Goal: Transaction & Acquisition: Book appointment/travel/reservation

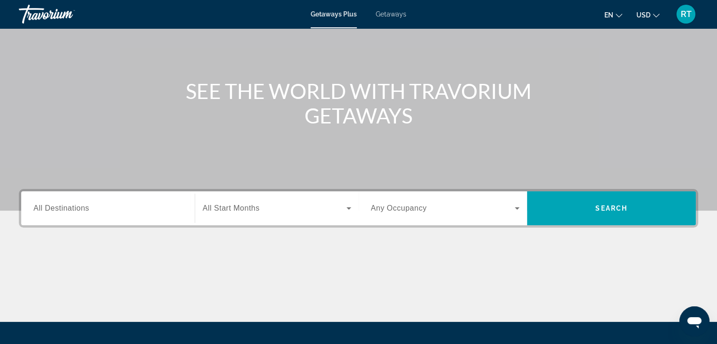
scroll to position [79, 0]
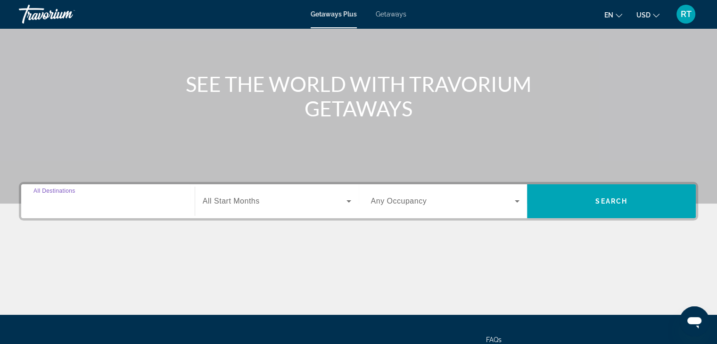
click at [118, 198] on input "Destination All Destinations" at bounding box center [107, 201] width 149 height 11
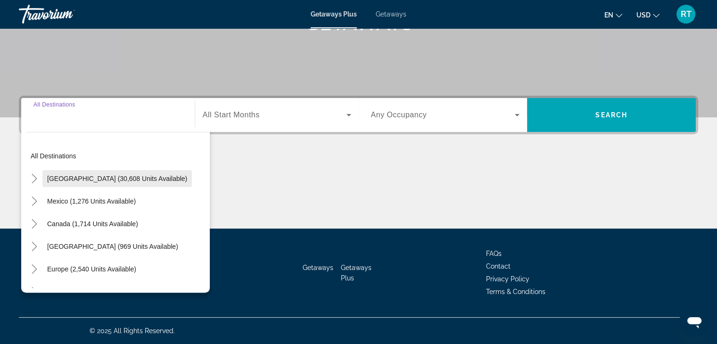
scroll to position [0, 0]
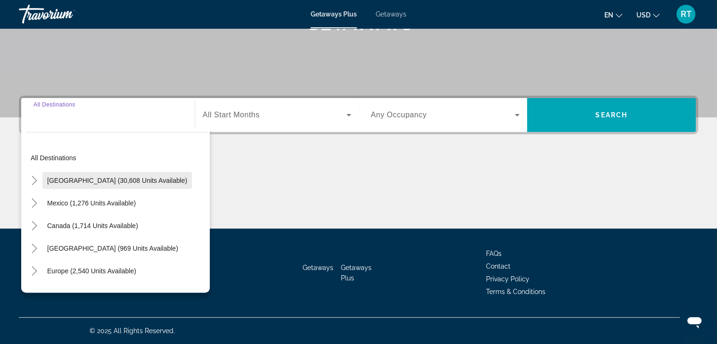
click at [101, 182] on span "[GEOGRAPHIC_DATA] (30,608 units available)" at bounding box center [117, 181] width 140 height 8
type input "**********"
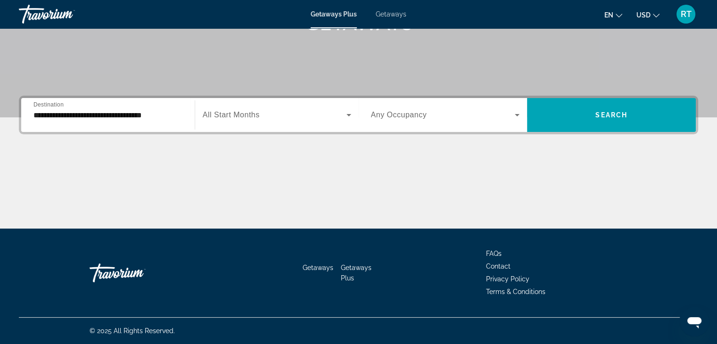
click at [243, 114] on span "All Start Months" at bounding box center [231, 115] width 57 height 8
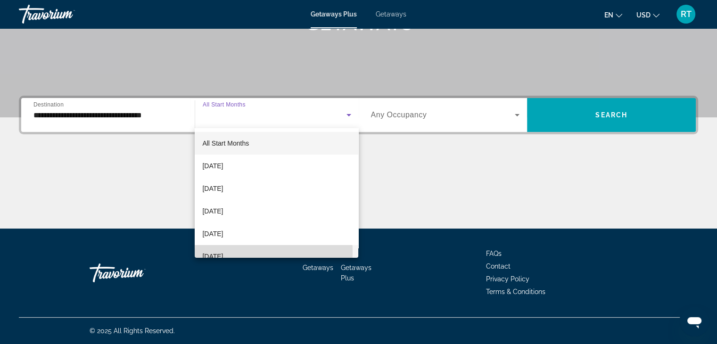
click at [243, 252] on mat-option "[DATE]" at bounding box center [277, 256] width 164 height 23
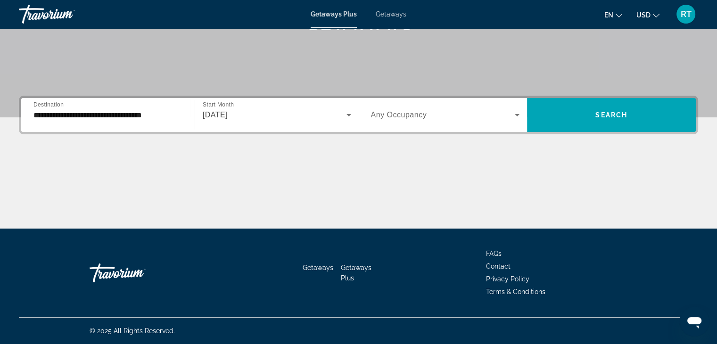
click at [449, 107] on div "Search widget" at bounding box center [445, 115] width 149 height 26
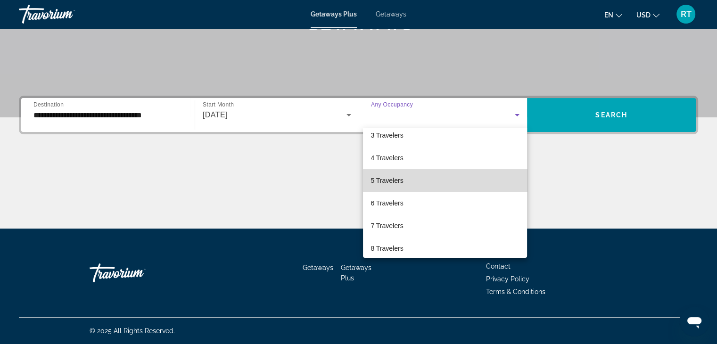
scroll to position [104, 0]
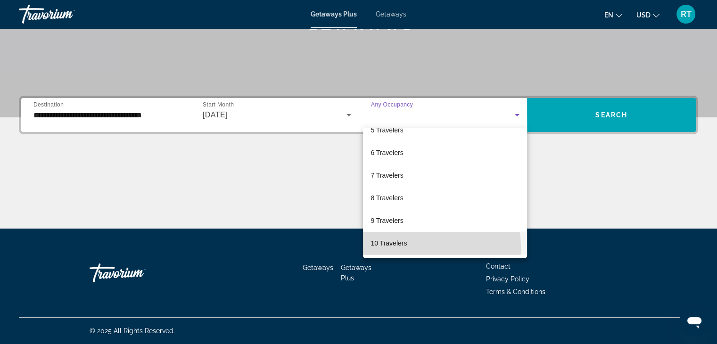
click at [404, 247] on span "10 Travelers" at bounding box center [388, 243] width 36 height 11
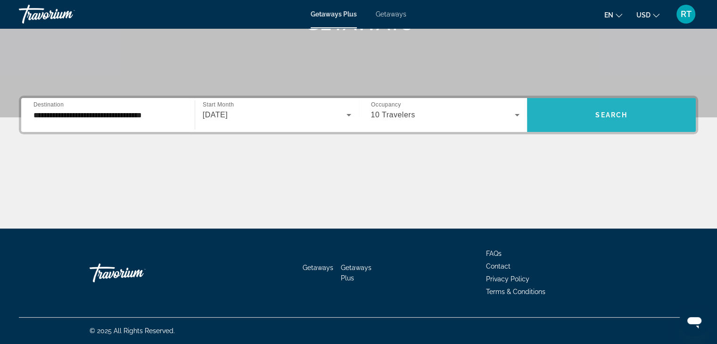
click at [619, 116] on span "Search" at bounding box center [611, 115] width 32 height 8
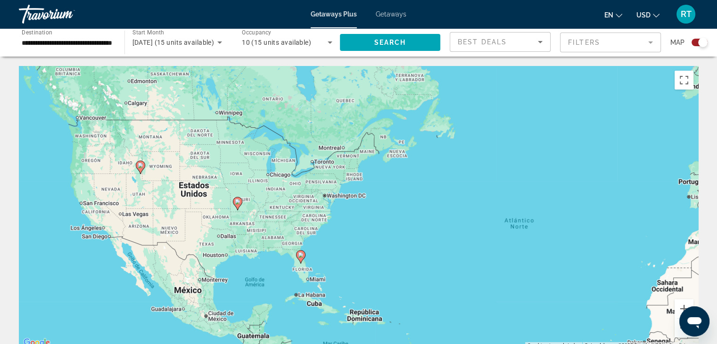
click at [138, 163] on image "Main content" at bounding box center [141, 166] width 6 height 6
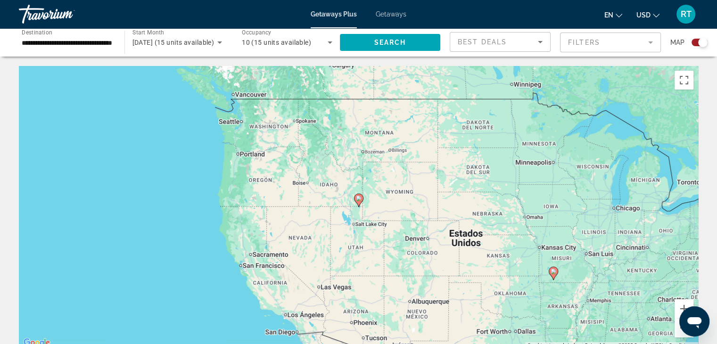
click at [357, 204] on gmp-advanced-marker "Main content" at bounding box center [358, 200] width 9 height 14
type input "**********"
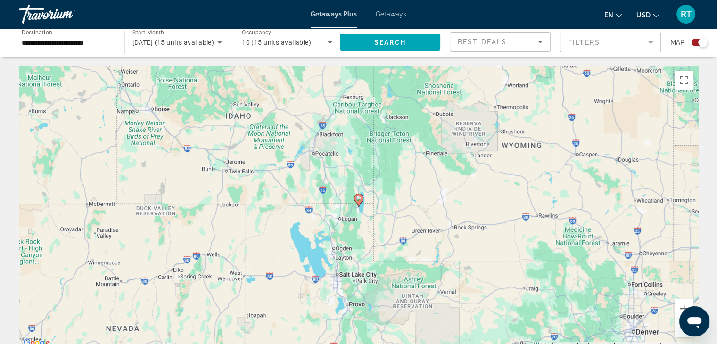
click at [360, 202] on icon "Main content" at bounding box center [358, 200] width 8 height 12
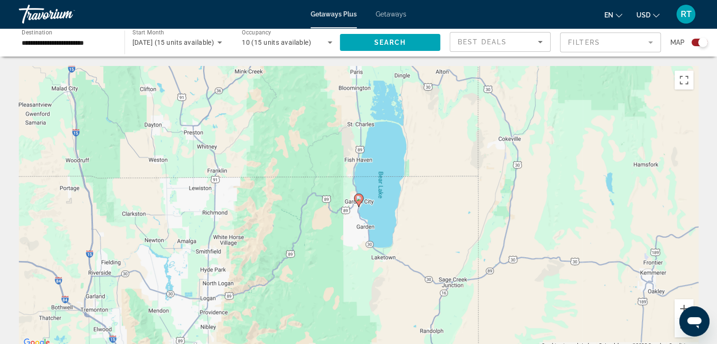
click at [360, 203] on icon "Main content" at bounding box center [358, 200] width 8 height 12
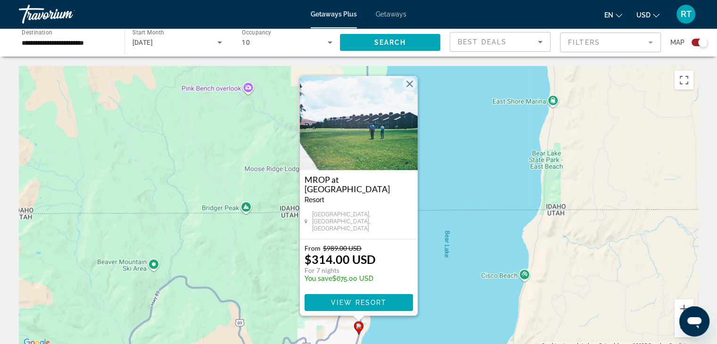
click at [408, 88] on button "Cerrar" at bounding box center [409, 84] width 14 height 14
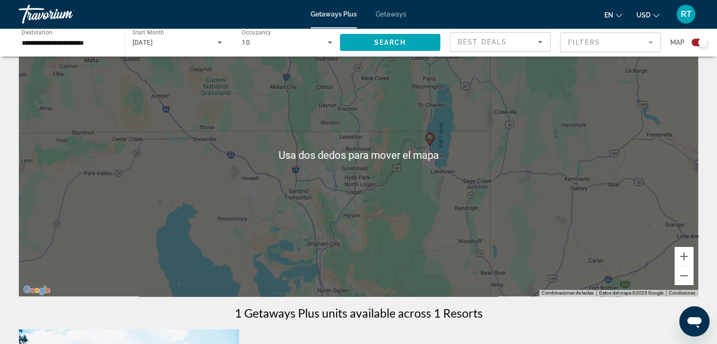
scroll to position [53, 0]
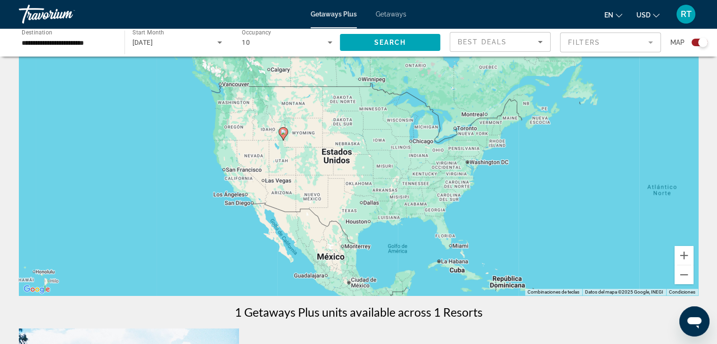
click at [401, 12] on span "Getaways" at bounding box center [391, 14] width 31 height 8
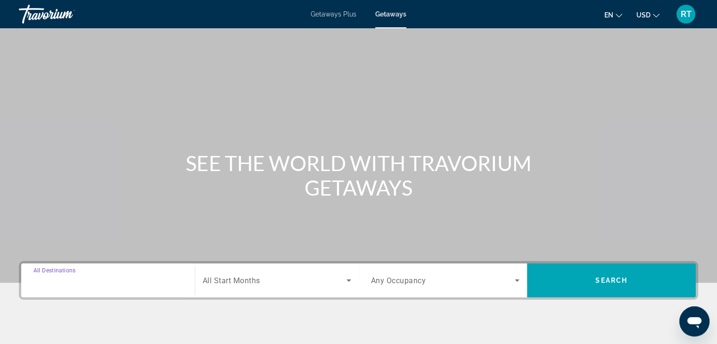
click at [98, 286] on input "Destination All Destinations" at bounding box center [107, 280] width 149 height 11
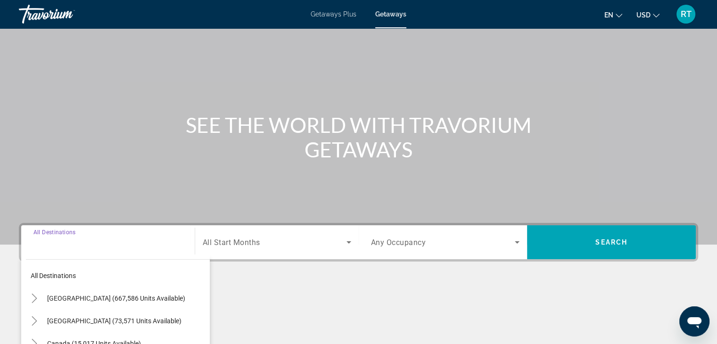
scroll to position [165, 0]
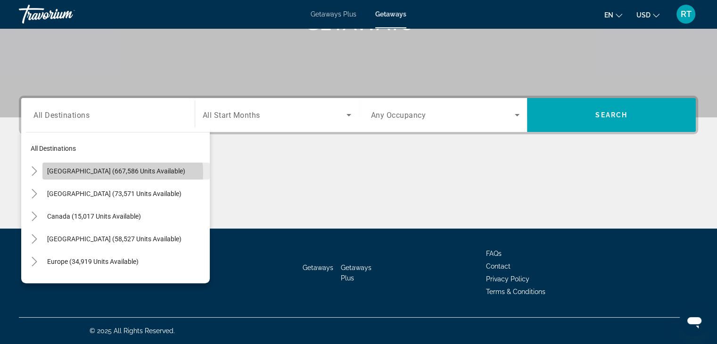
click at [122, 172] on span "[GEOGRAPHIC_DATA] (667,586 units available)" at bounding box center [116, 171] width 138 height 8
type input "**********"
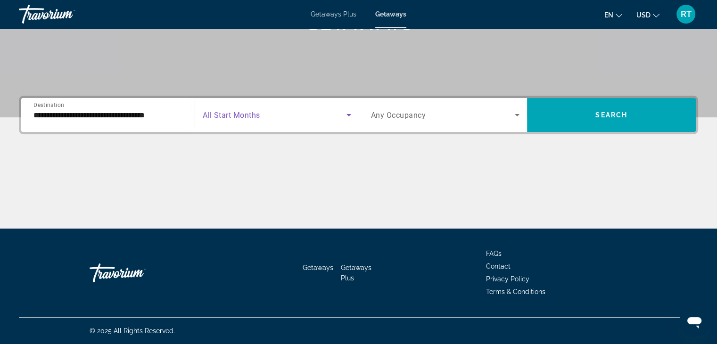
click at [262, 115] on span "Search widget" at bounding box center [275, 114] width 144 height 11
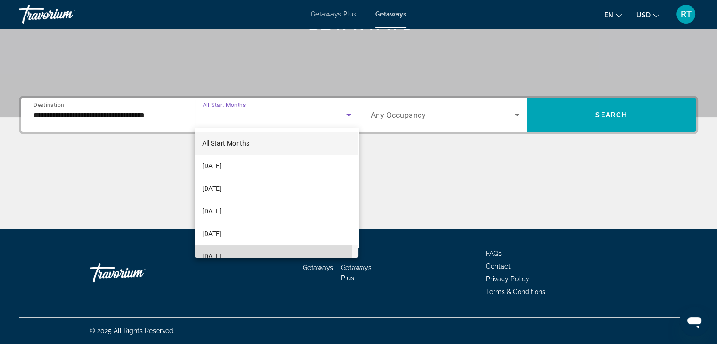
click at [221, 253] on span "[DATE]" at bounding box center [211, 256] width 19 height 11
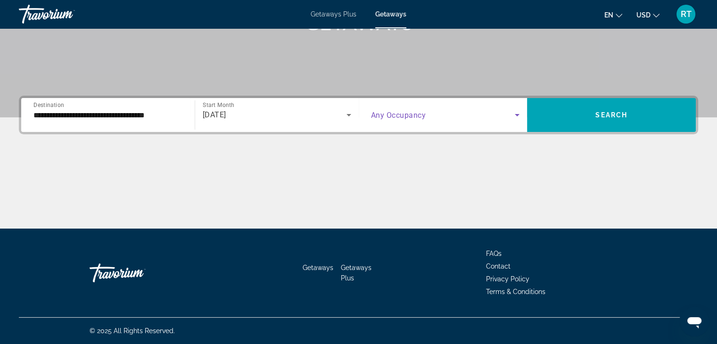
click at [503, 113] on span "Search widget" at bounding box center [443, 114] width 144 height 11
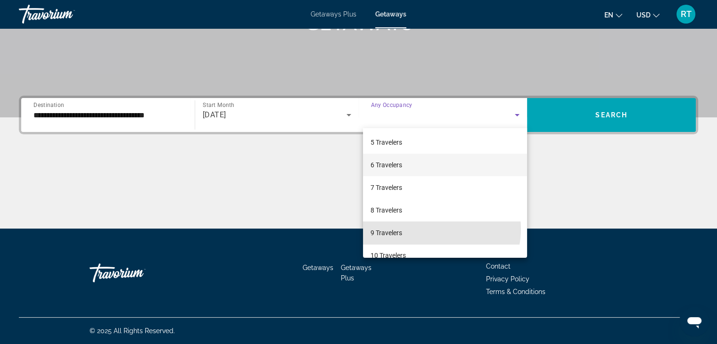
scroll to position [104, 0]
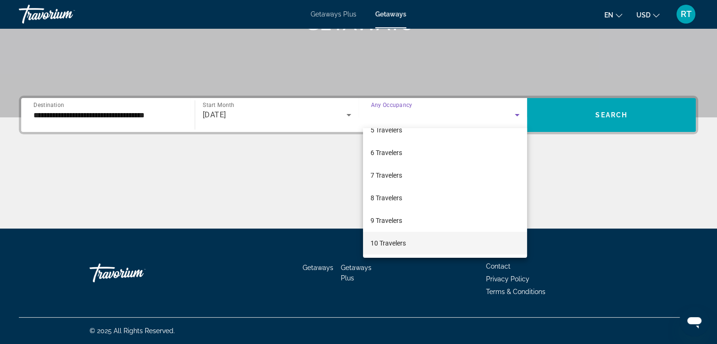
click at [413, 247] on mat-option "10 Travelers" at bounding box center [445, 243] width 164 height 23
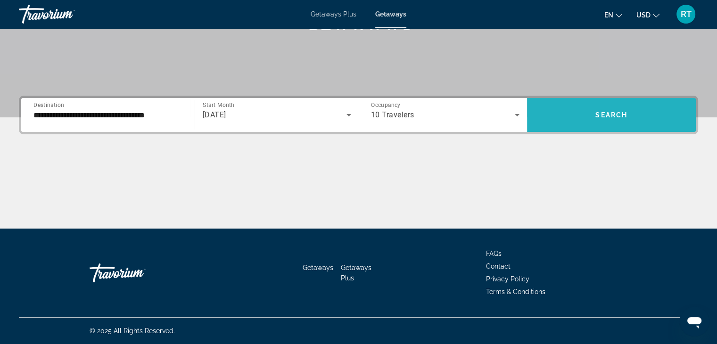
click at [622, 118] on span "Search" at bounding box center [611, 115] width 32 height 8
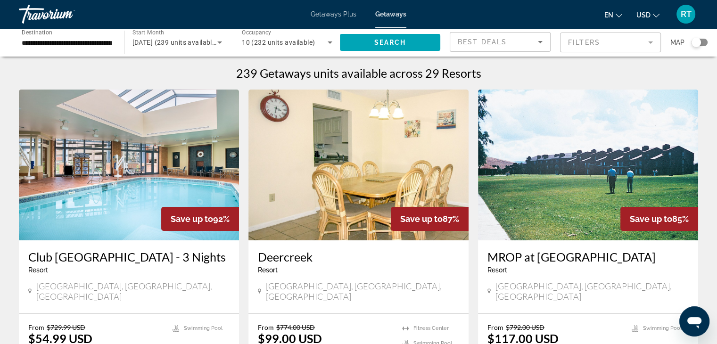
click at [606, 44] on mat-form-field "Filters" at bounding box center [610, 43] width 101 height 20
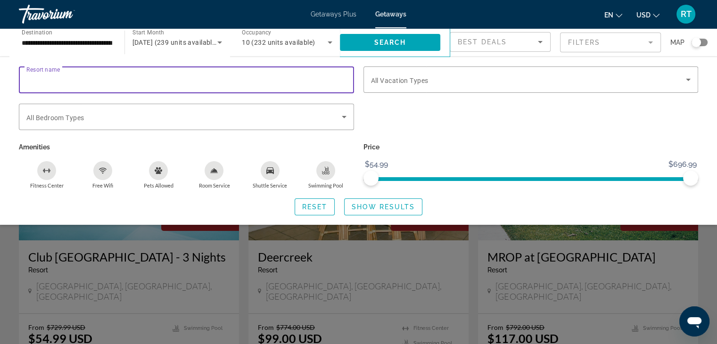
click at [118, 80] on input "Resort name" at bounding box center [186, 79] width 320 height 11
type input "**********"
click at [360, 203] on span "Show Results" at bounding box center [383, 207] width 63 height 8
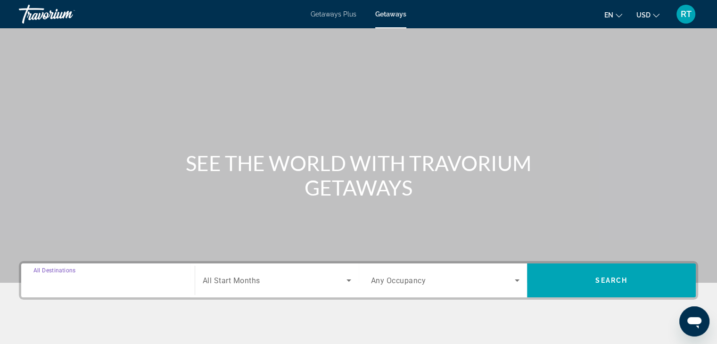
click at [128, 285] on input "Destination All Destinations" at bounding box center [107, 280] width 149 height 11
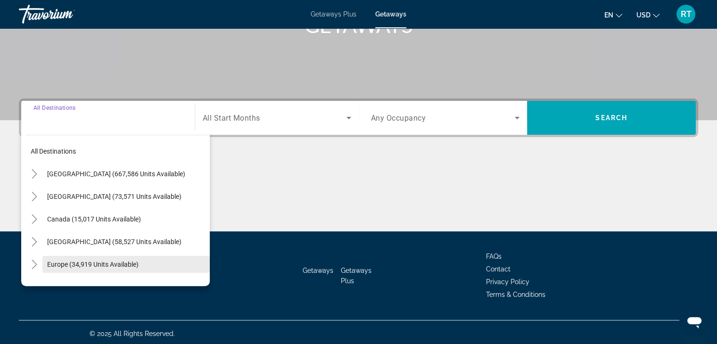
scroll to position [165, 0]
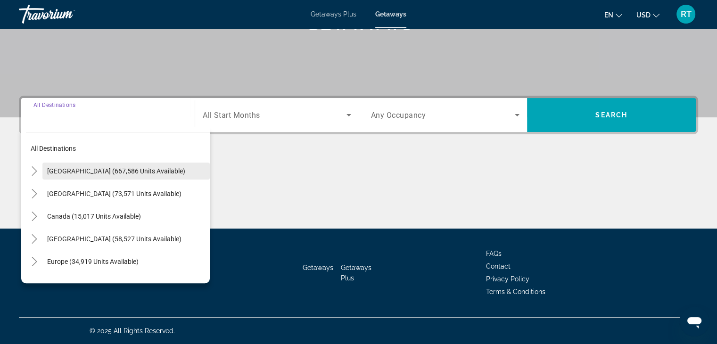
click at [163, 171] on span "Search widget" at bounding box center [125, 171] width 167 height 23
type input "**********"
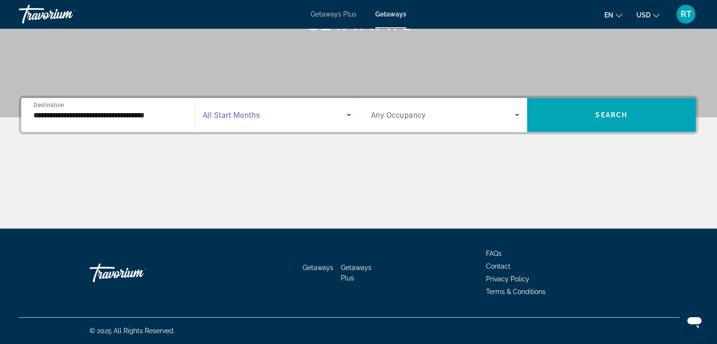
click at [298, 115] on span "Search widget" at bounding box center [275, 114] width 144 height 11
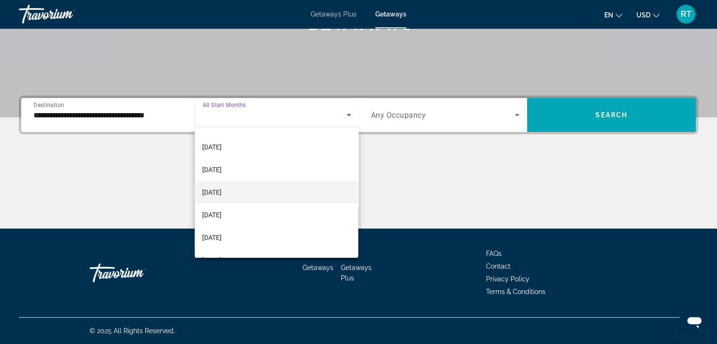
scroll to position [43, 0]
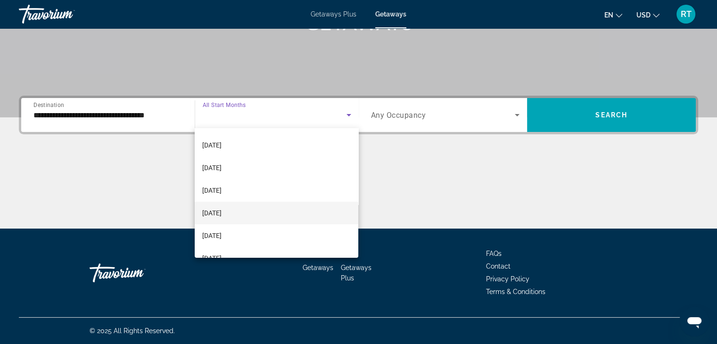
click at [269, 213] on mat-option "[DATE]" at bounding box center [277, 213] width 164 height 23
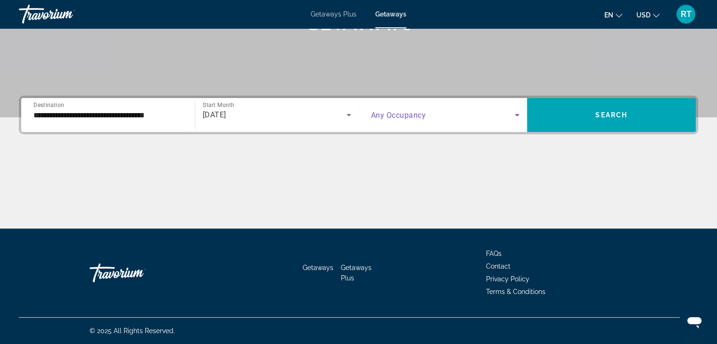
click at [514, 115] on icon "Search widget" at bounding box center [516, 114] width 11 height 11
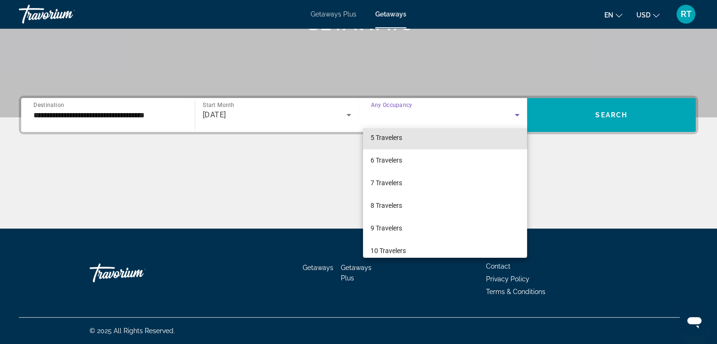
scroll to position [104, 0]
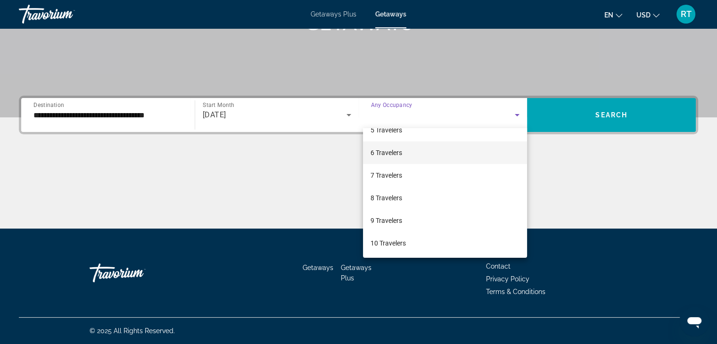
click at [418, 156] on mat-option "6 Travelers" at bounding box center [445, 152] width 164 height 23
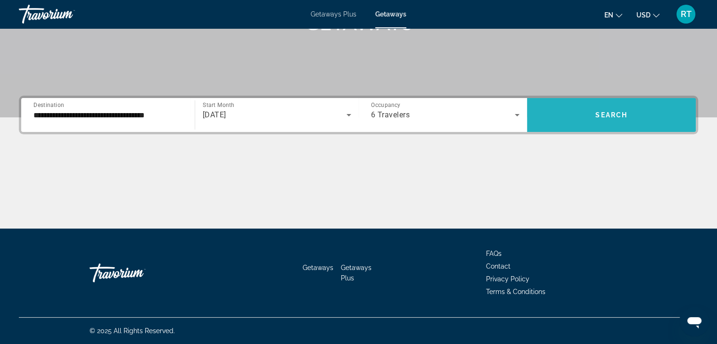
click at [599, 116] on span "Search" at bounding box center [611, 115] width 32 height 8
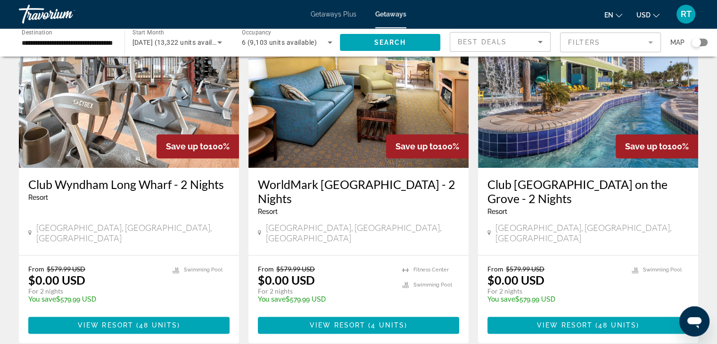
scroll to position [1122, 0]
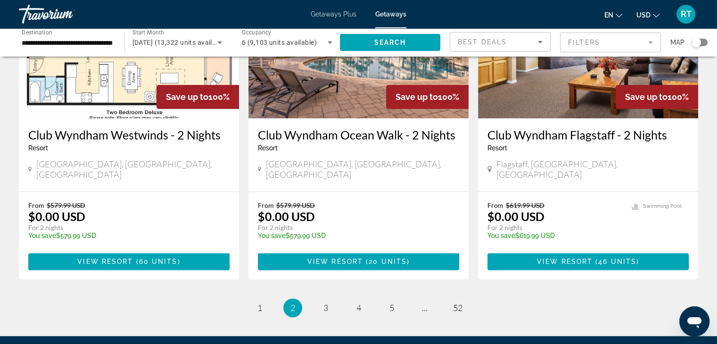
scroll to position [1159, 0]
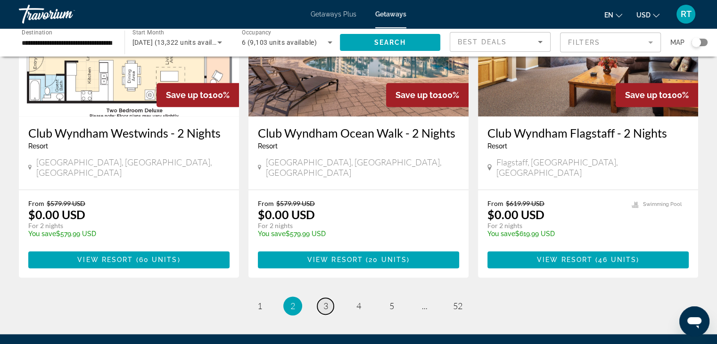
click at [325, 301] on span "3" at bounding box center [325, 306] width 5 height 10
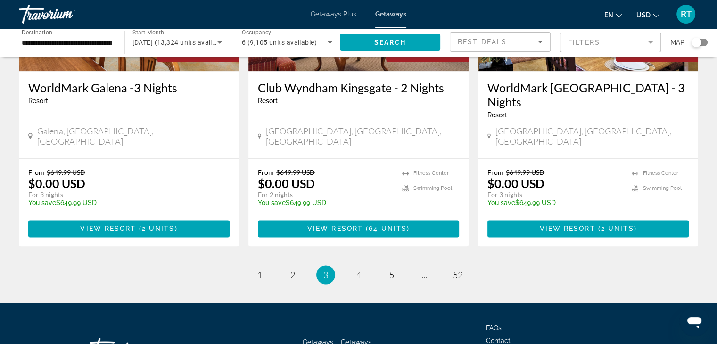
scroll to position [1209, 0]
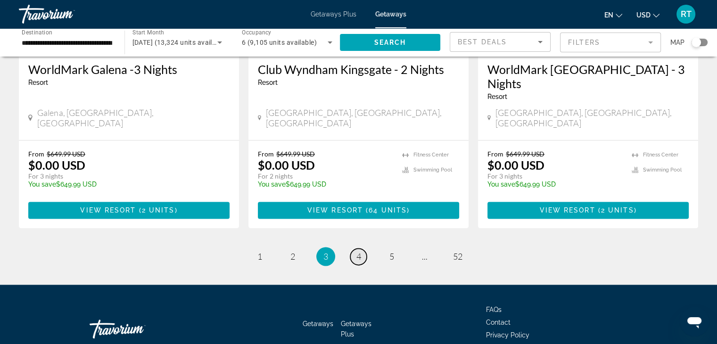
click at [360, 251] on span "4" at bounding box center [358, 256] width 5 height 10
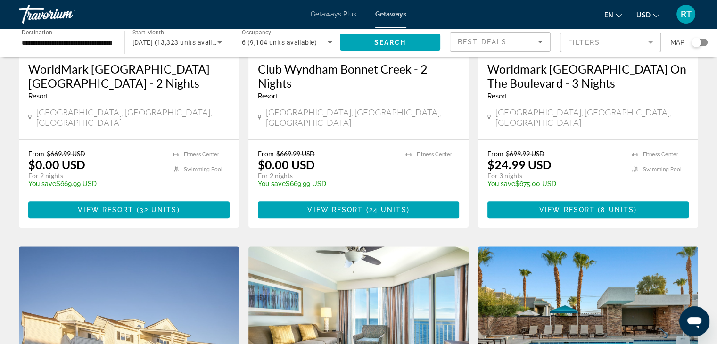
scroll to position [537, 0]
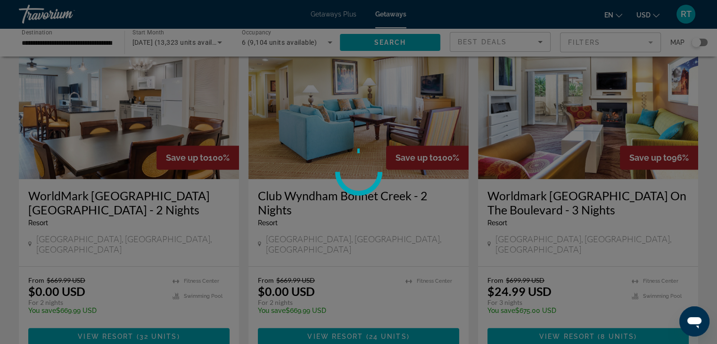
scroll to position [397, 0]
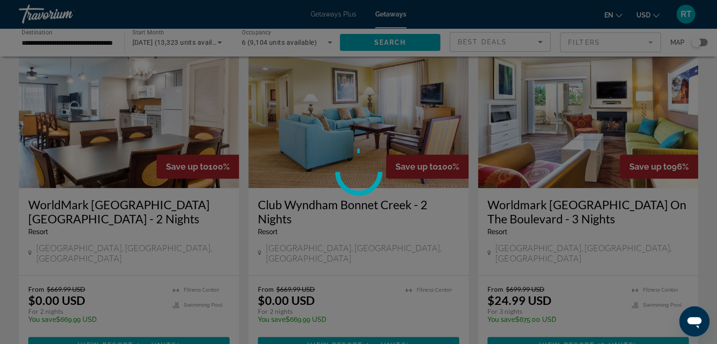
click at [46, 313] on div at bounding box center [358, 172] width 717 height 344
click at [43, 319] on div at bounding box center [358, 172] width 717 height 344
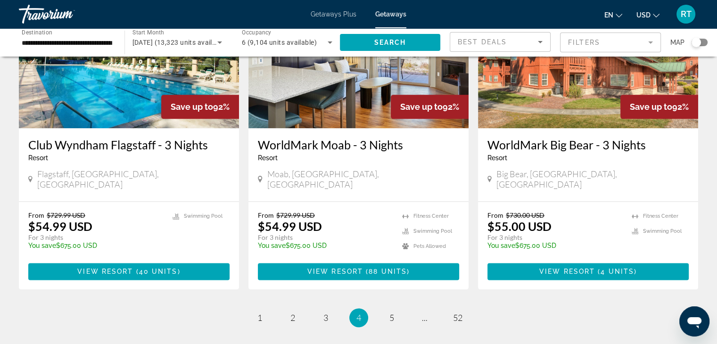
scroll to position [1222, 0]
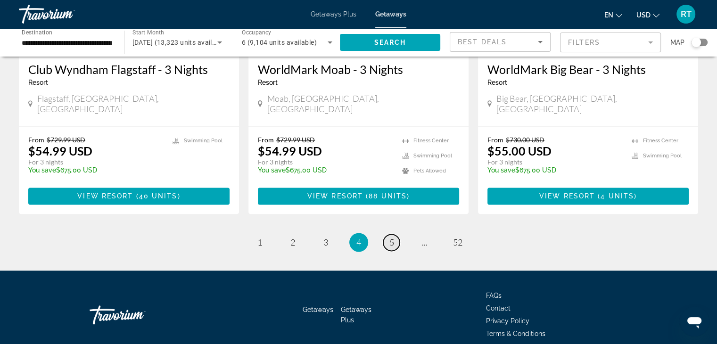
click at [392, 237] on span "5" at bounding box center [391, 242] width 5 height 10
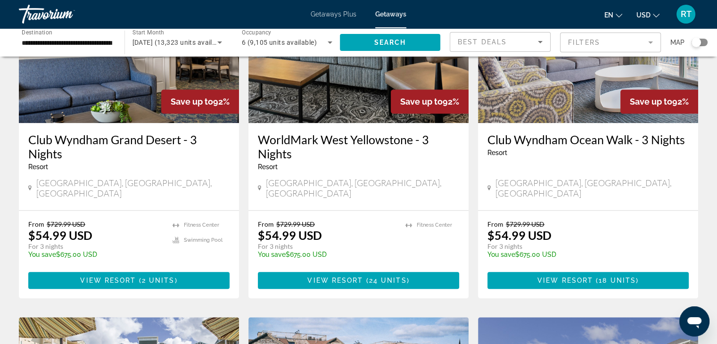
scroll to position [807, 0]
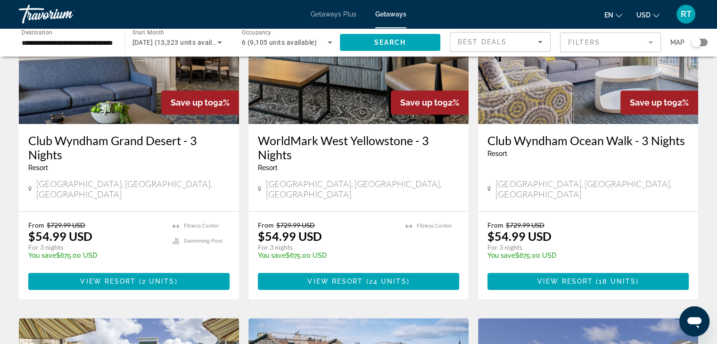
click at [701, 46] on div "Search widget" at bounding box center [699, 43] width 16 height 8
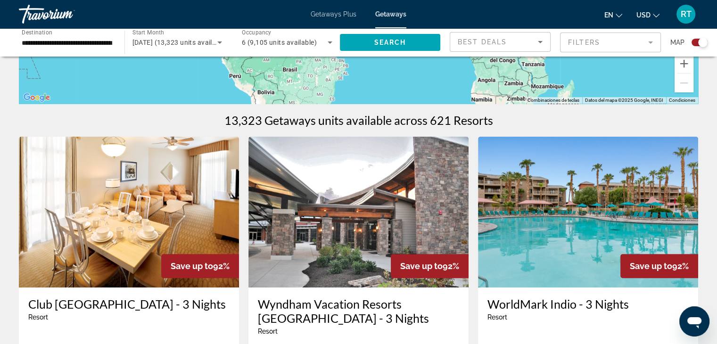
scroll to position [0, 0]
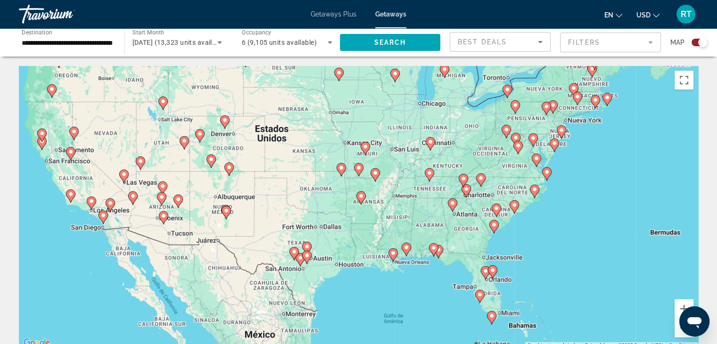
click at [200, 136] on image "Main content" at bounding box center [200, 134] width 6 height 6
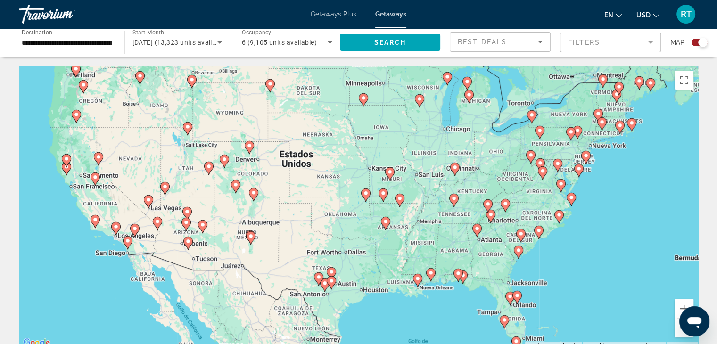
click at [226, 162] on image "Main content" at bounding box center [224, 159] width 6 height 6
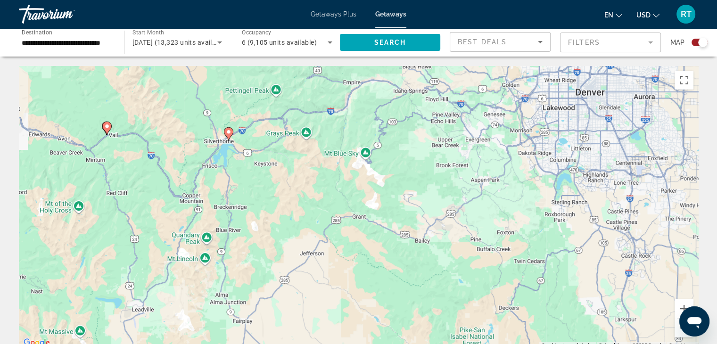
click at [107, 122] on icon "Main content" at bounding box center [106, 128] width 8 height 12
type input "**********"
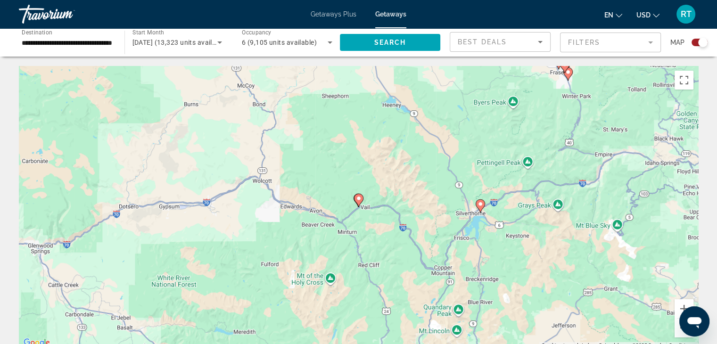
click at [358, 200] on image "Main content" at bounding box center [359, 199] width 6 height 6
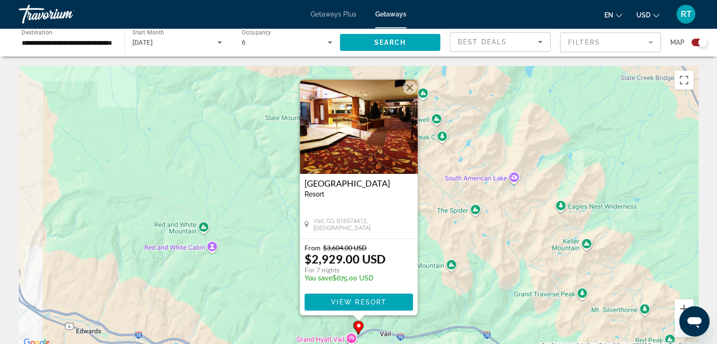
click at [409, 88] on button "Cerrar" at bounding box center [409, 88] width 14 height 14
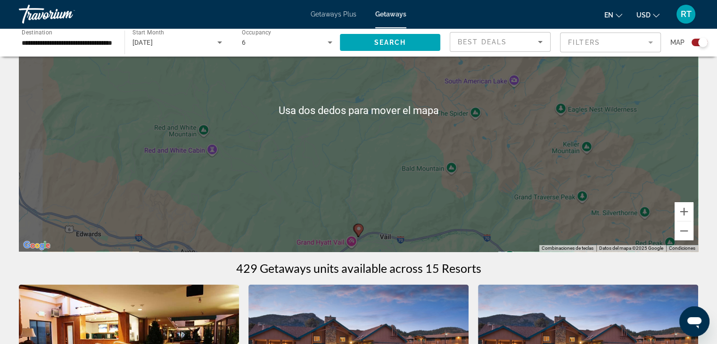
scroll to position [83, 0]
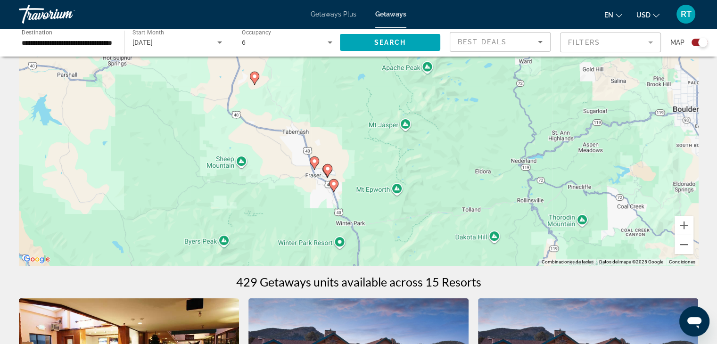
click at [333, 185] on image "Main content" at bounding box center [334, 184] width 6 height 6
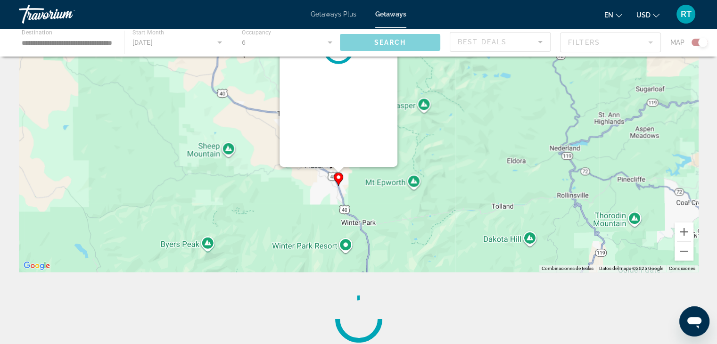
scroll to position [0, 0]
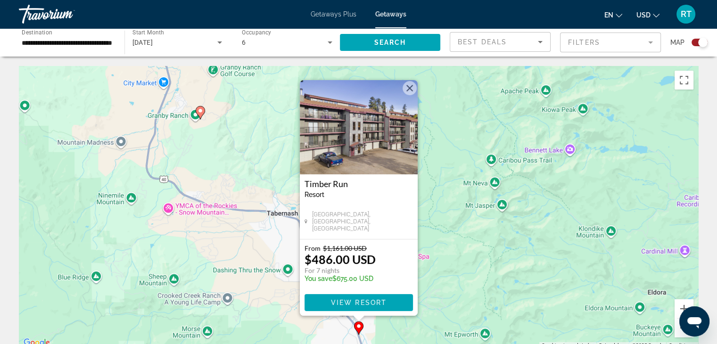
click at [413, 89] on button "Cerrar" at bounding box center [409, 88] width 14 height 14
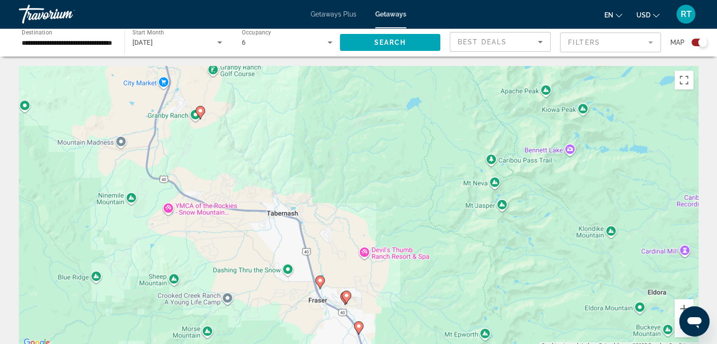
click at [321, 286] on div "Para navegar, presiona las teclas [PERSON_NAME]. Para activar la función de arr…" at bounding box center [358, 207] width 679 height 283
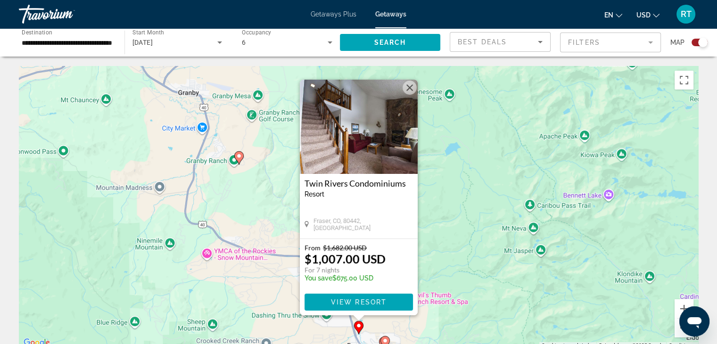
click at [411, 90] on button "Cerrar" at bounding box center [409, 88] width 14 height 14
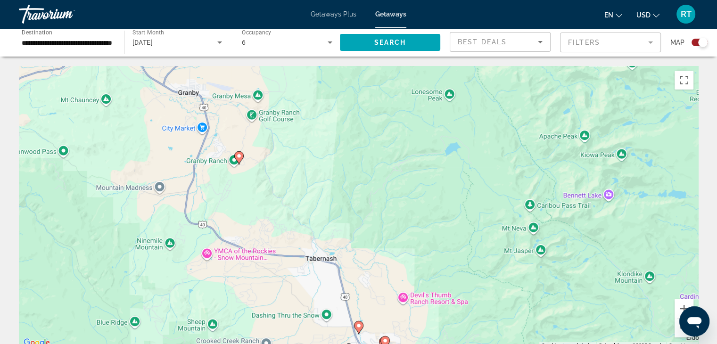
click at [238, 156] on div "Para navegar, presiona las teclas [PERSON_NAME]. Para activar la función de arr…" at bounding box center [358, 207] width 679 height 283
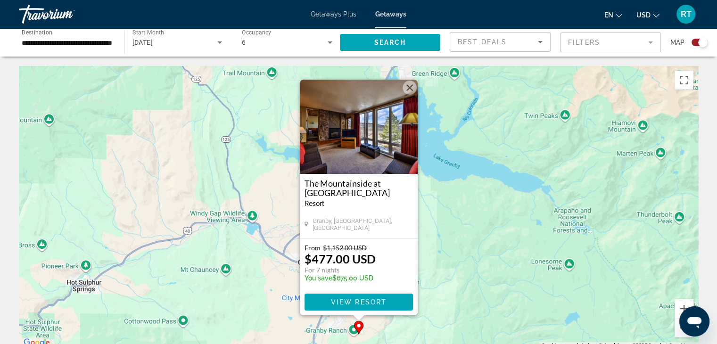
click at [411, 90] on button "Cerrar" at bounding box center [409, 88] width 14 height 14
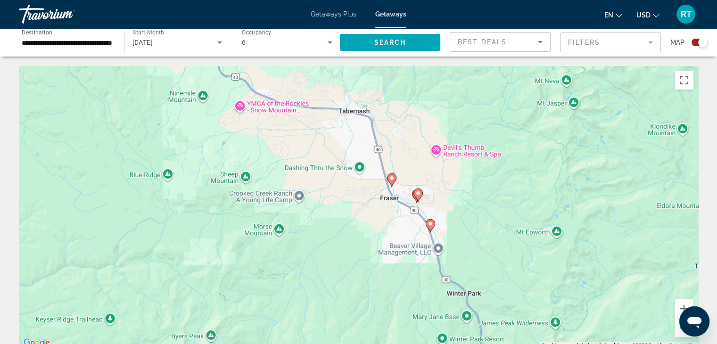
click at [418, 193] on div "Para activar la función de arrastrar con el teclado, presiona Alt + Intro. Una …" at bounding box center [358, 207] width 679 height 283
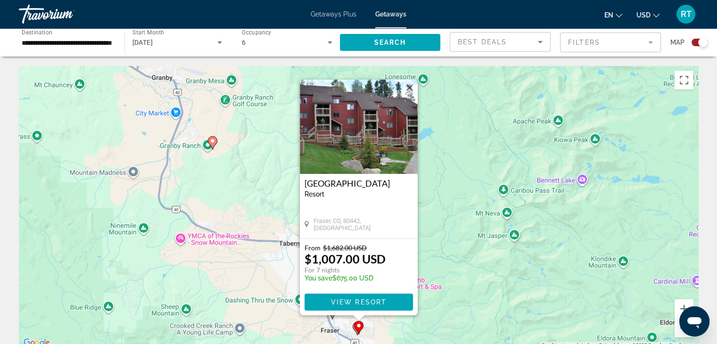
click at [404, 90] on button "Cerrar" at bounding box center [409, 88] width 14 height 14
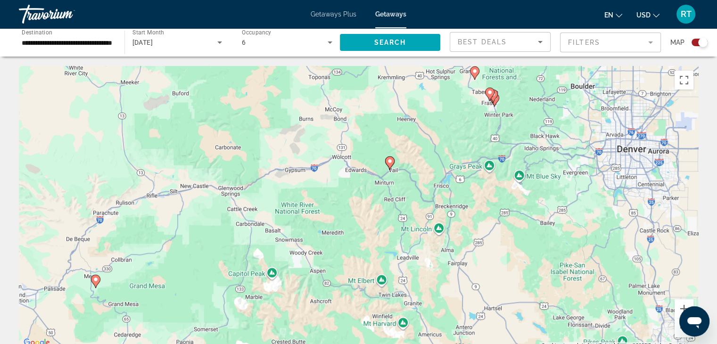
click at [390, 163] on div "Para activar la función de arrastrar con el teclado, presiona Alt + Intro. Una …" at bounding box center [358, 207] width 679 height 283
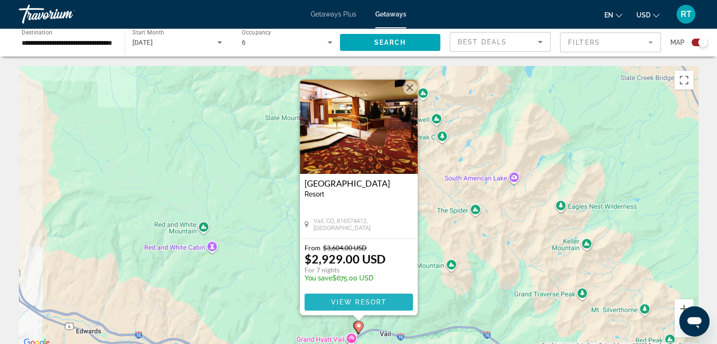
click at [382, 300] on span "View Resort" at bounding box center [358, 302] width 56 height 8
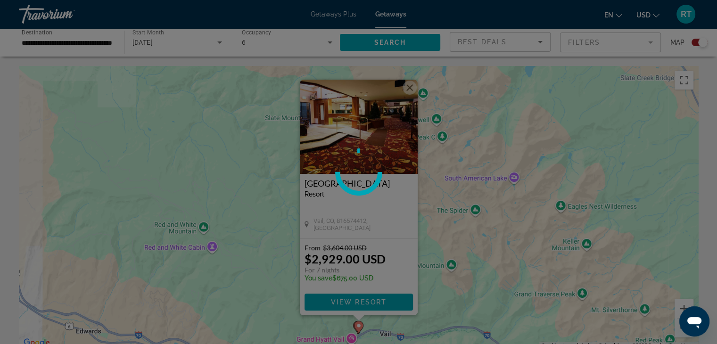
click at [377, 302] on div at bounding box center [358, 172] width 717 height 344
